Goal: Obtain resource: Obtain resource

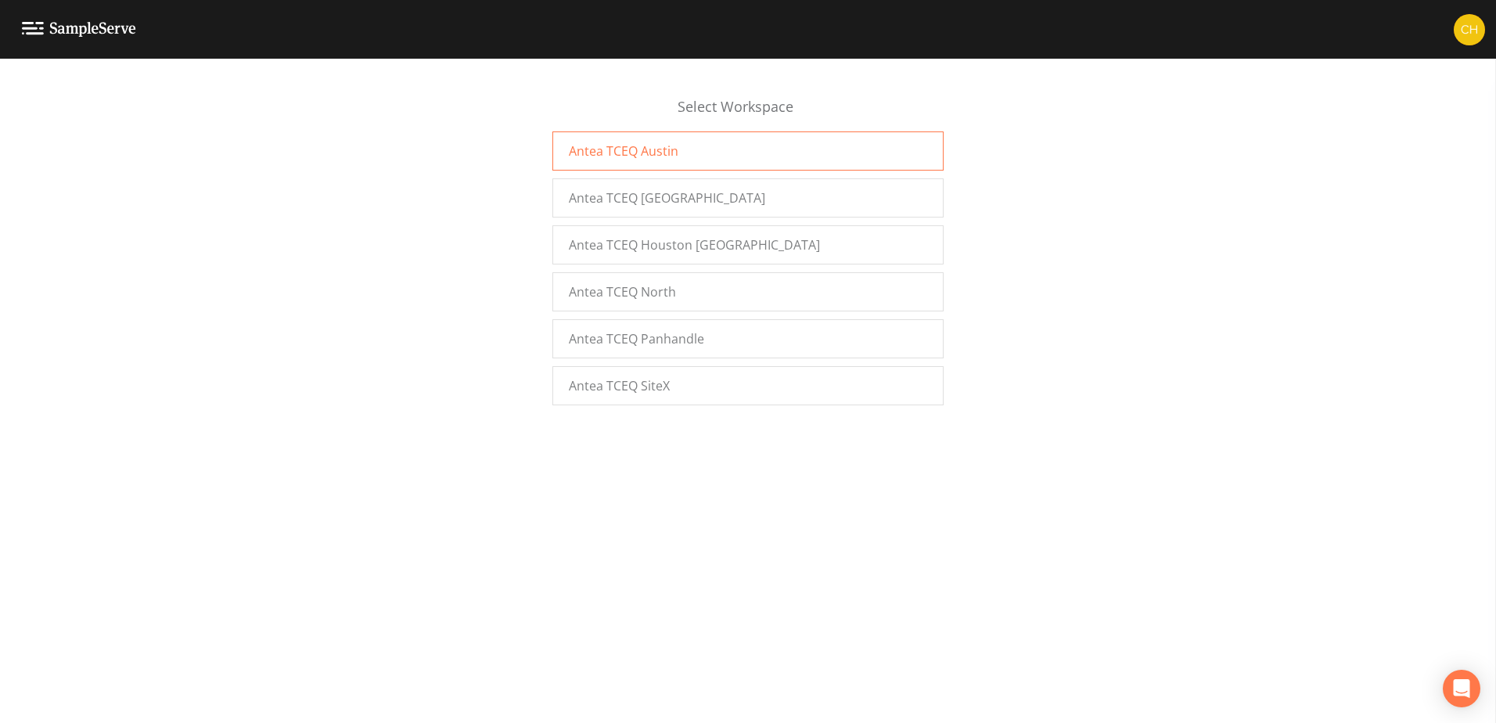
click at [630, 156] on span "Antea TCEQ Austin" at bounding box center [624, 151] width 110 height 19
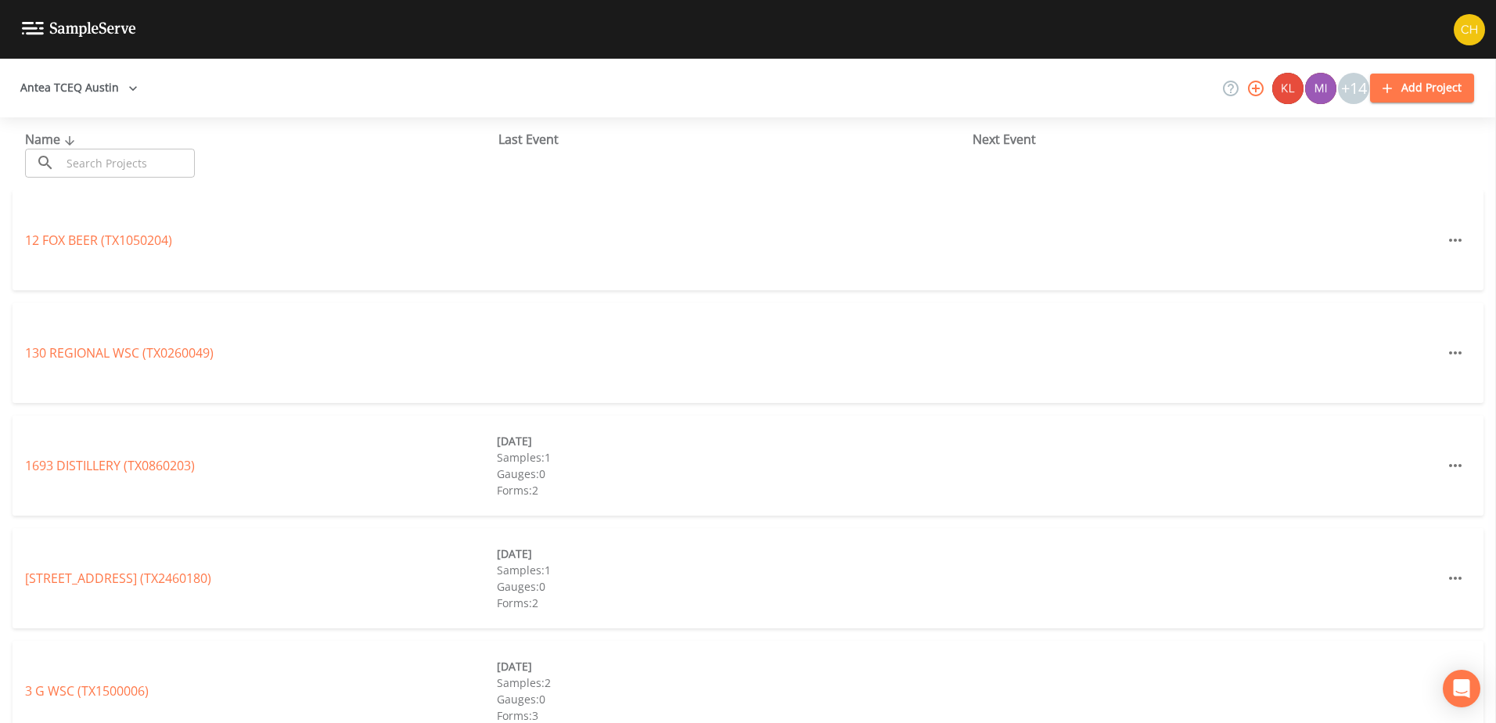
click at [122, 463] on link "1693 DISTILLERY (TX0860203)" at bounding box center [110, 465] width 170 height 17
click at [164, 155] on input "text" at bounding box center [128, 163] width 134 height 29
click at [121, 81] on button "Antea TCEQ Austin" at bounding box center [79, 88] width 130 height 29
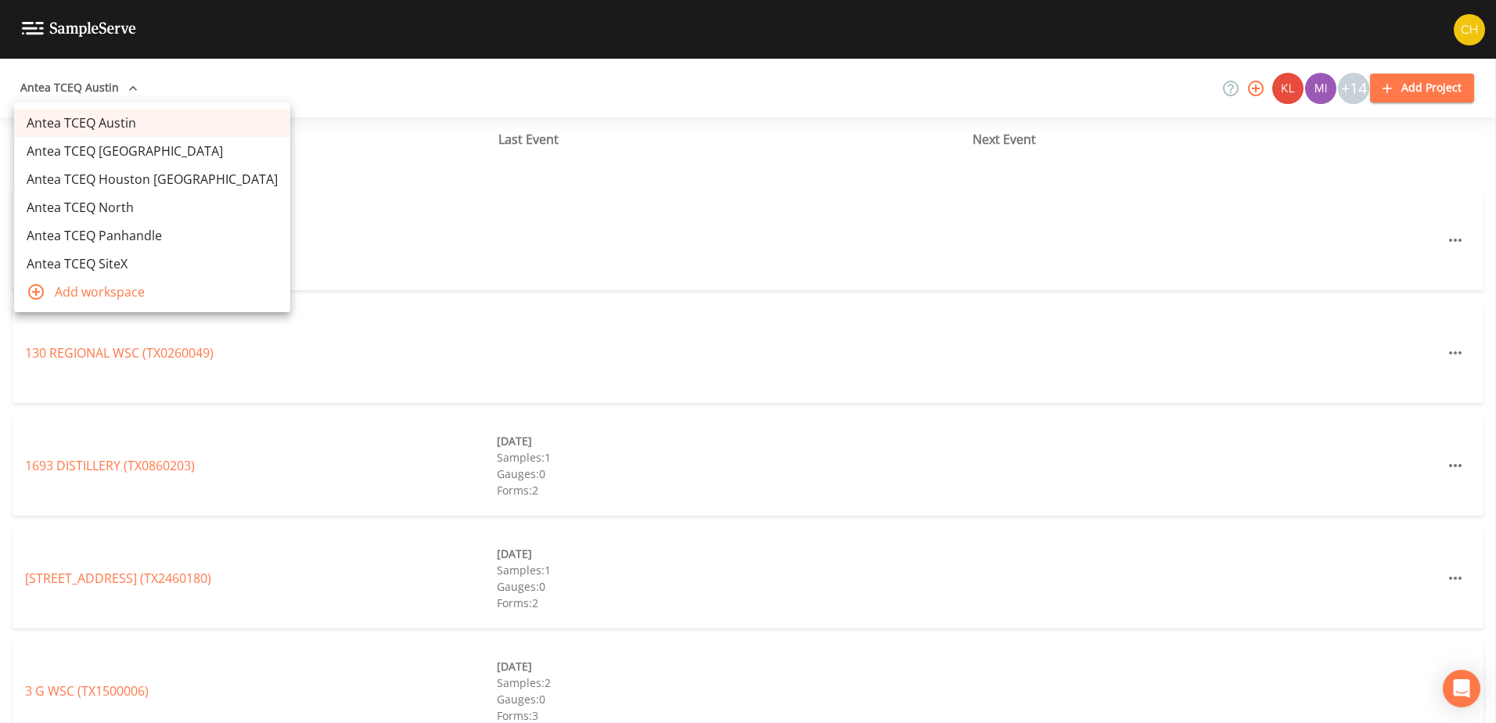
click at [133, 180] on link "Antea TCEQ Houston [GEOGRAPHIC_DATA]" at bounding box center [152, 179] width 276 height 28
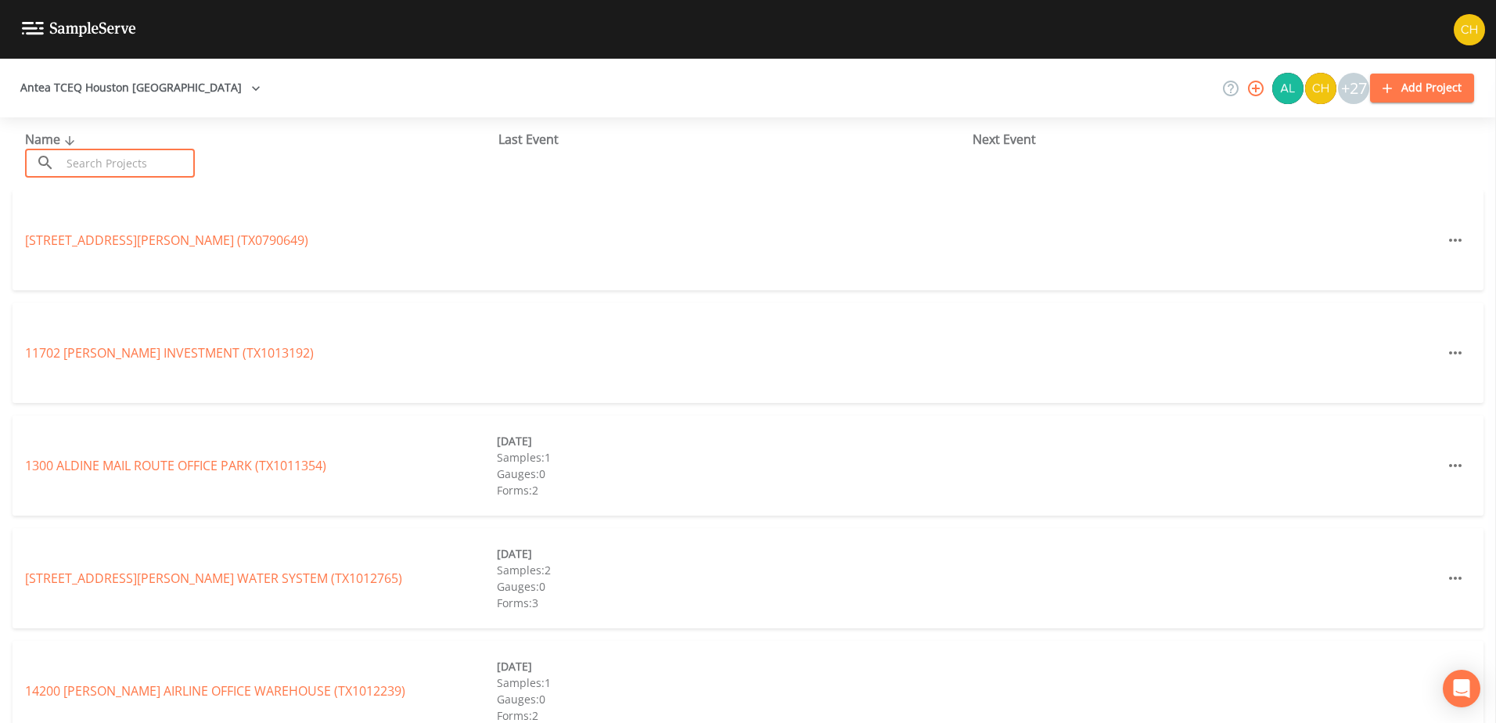
click at [124, 167] on input "text" at bounding box center [128, 163] width 134 height 29
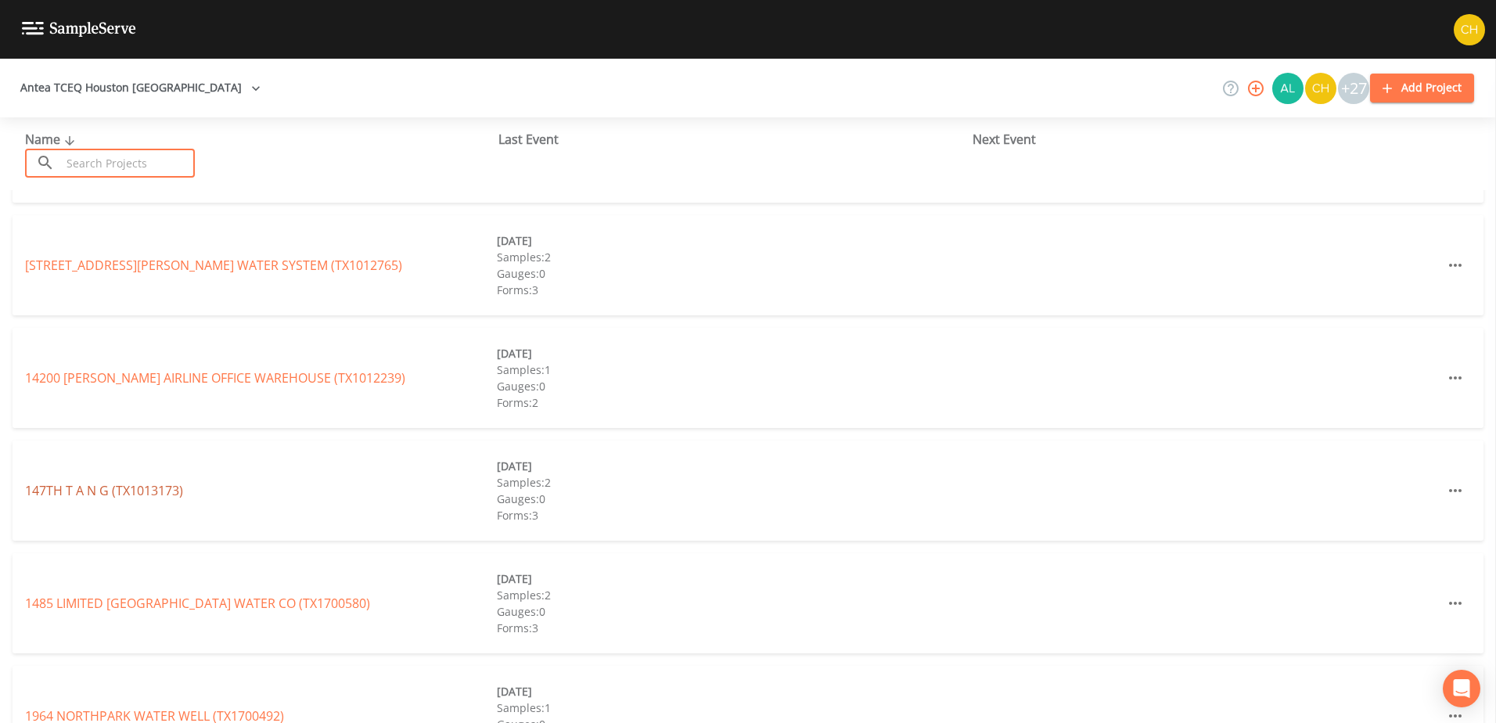
click at [148, 491] on link "147TH T A N G (TX1013173)" at bounding box center [104, 490] width 158 height 17
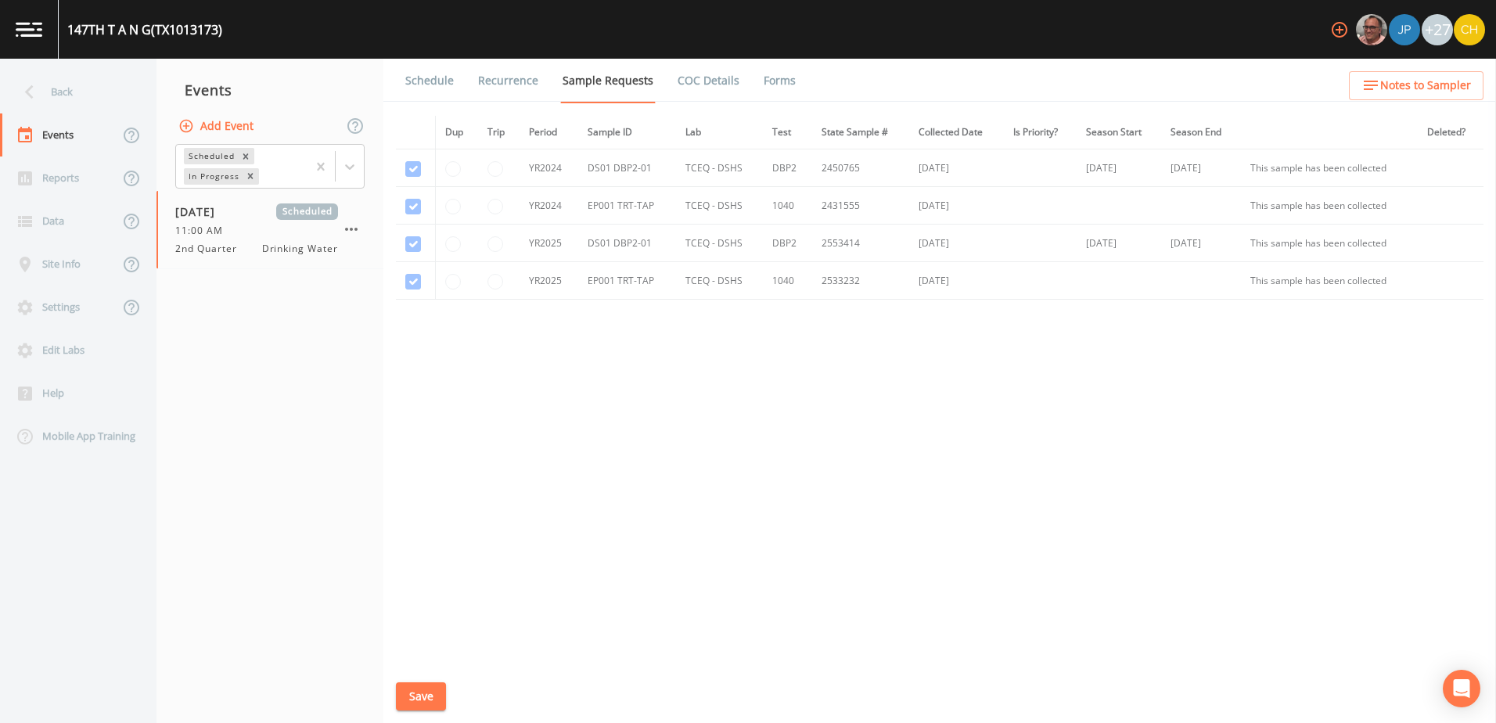
click at [712, 85] on link "COC Details" at bounding box center [708, 81] width 67 height 44
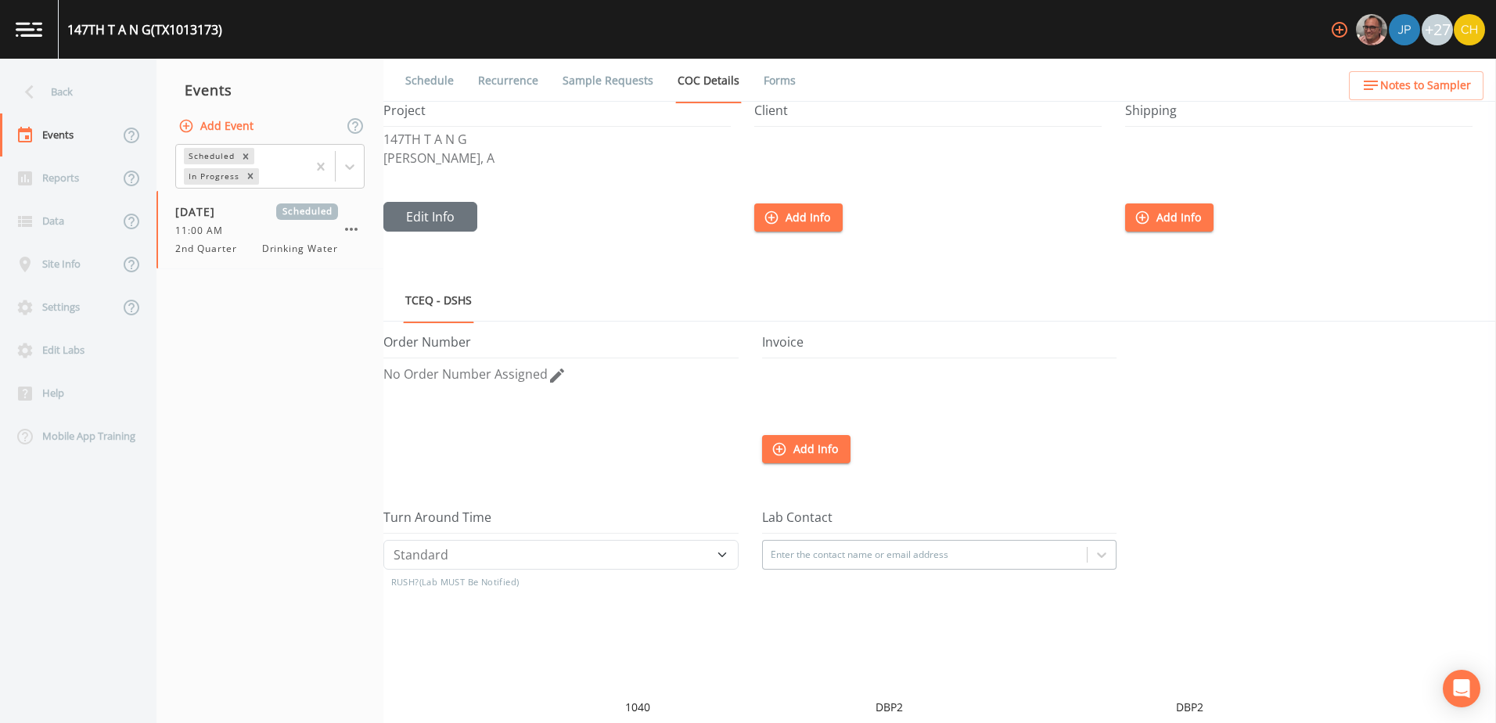
click at [768, 79] on link "Forms" at bounding box center [779, 81] width 37 height 44
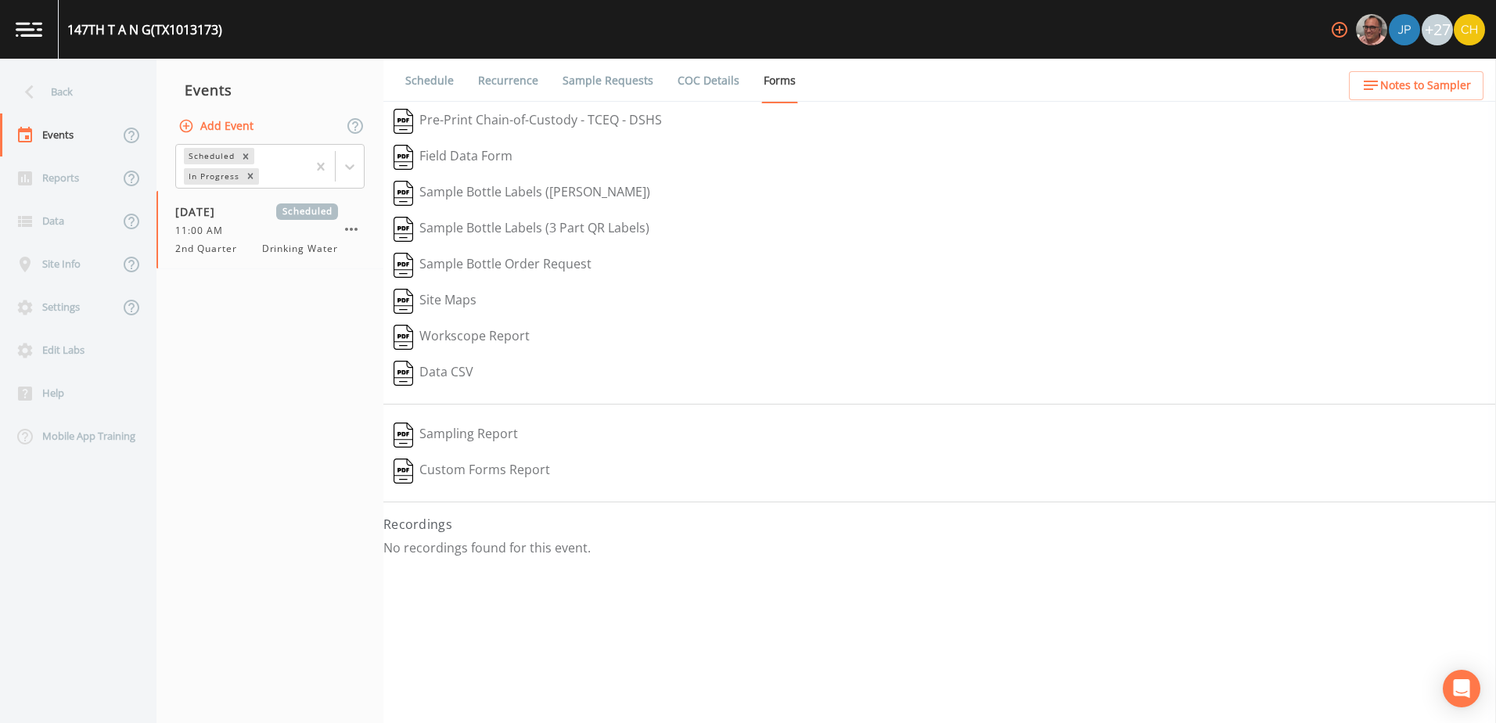
click at [488, 438] on button "Sampling Report" at bounding box center [455, 435] width 145 height 36
click at [524, 119] on button "Pre-Print Chain-of-Custody - TCEQ - DSHS" at bounding box center [527, 121] width 289 height 36
